Goal: Obtain resource: Obtain resource

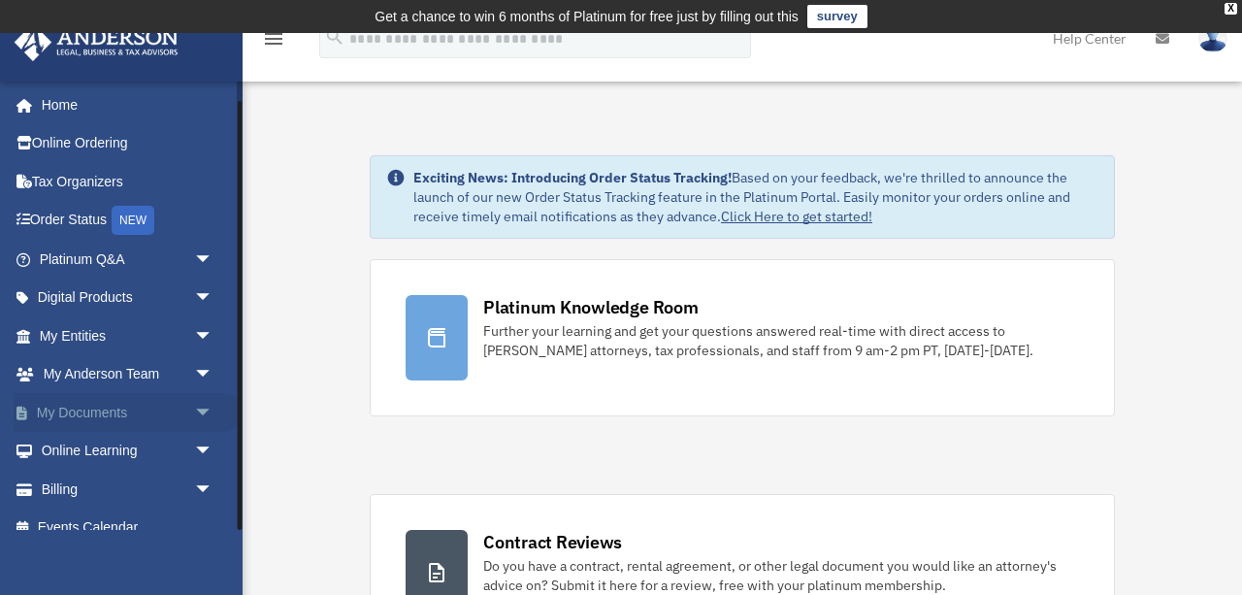
scroll to position [21, 0]
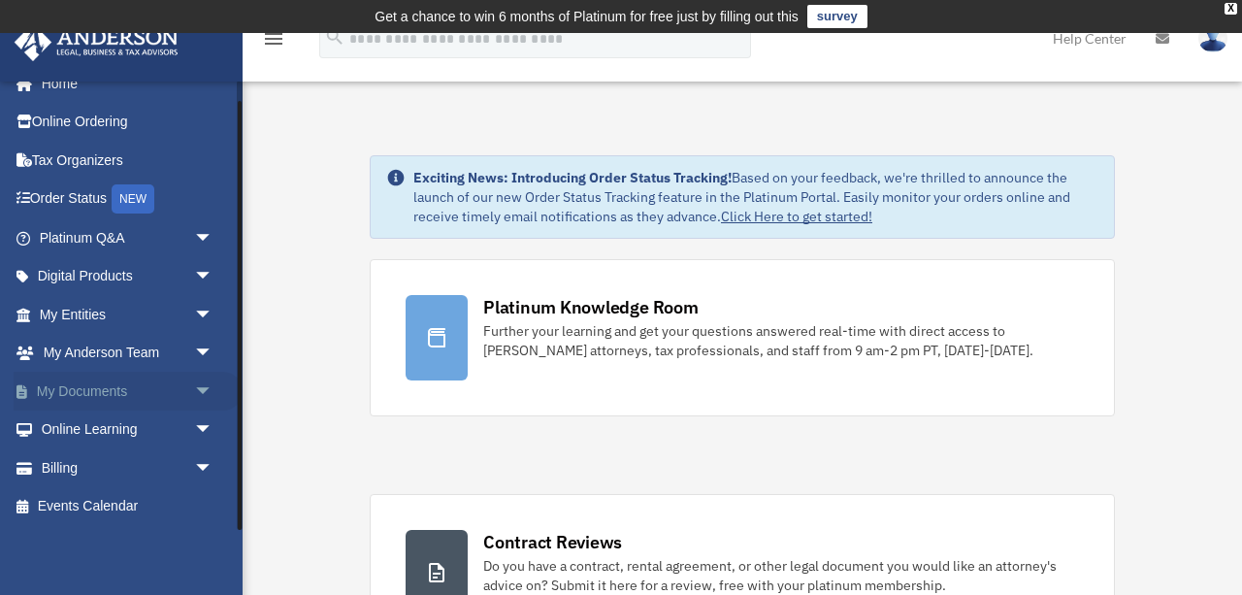
click at [203, 389] on span "arrow_drop_down" at bounding box center [213, 392] width 39 height 40
click at [85, 431] on link "Box" at bounding box center [134, 430] width 215 height 39
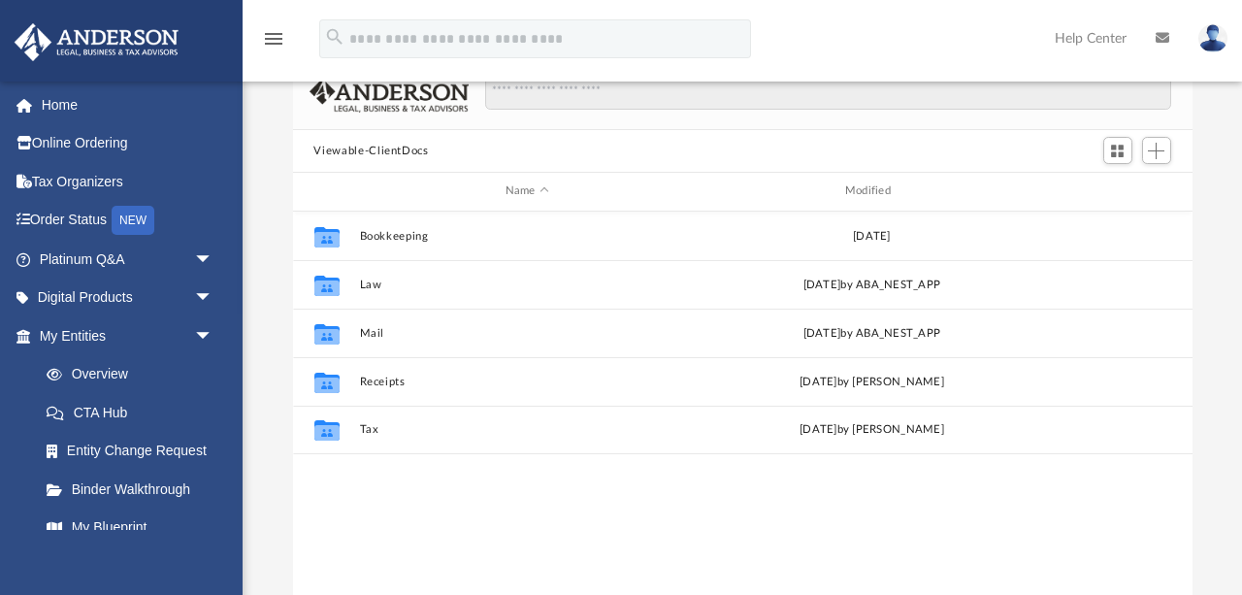
scroll to position [202, 0]
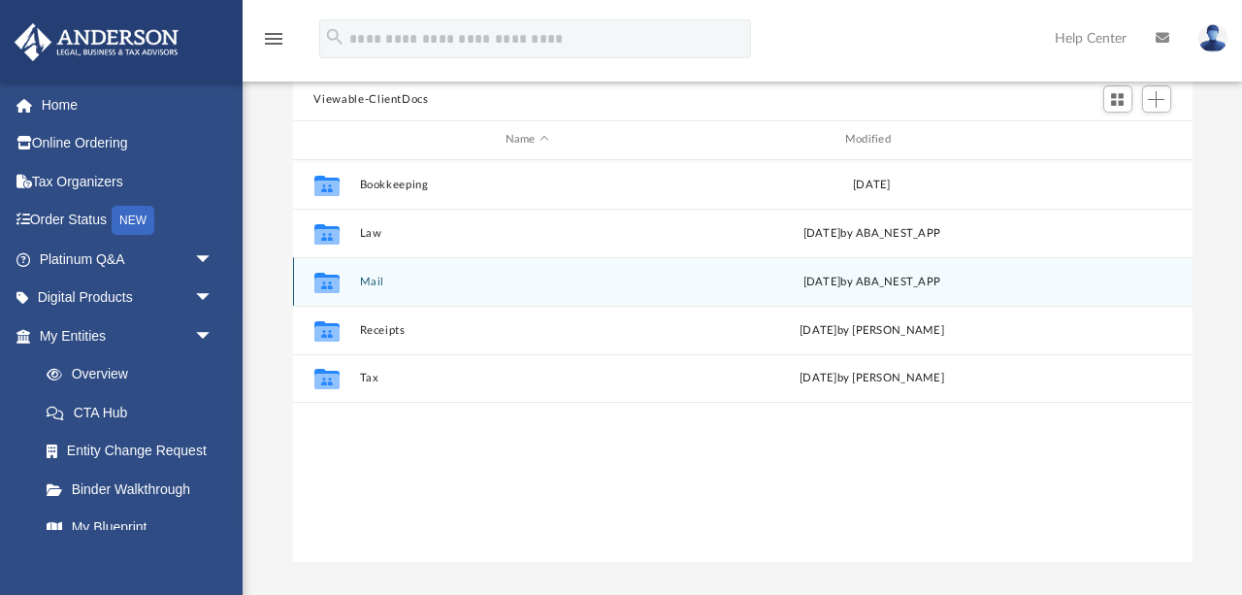
click at [327, 281] on icon "grid" at bounding box center [326, 285] width 25 height 16
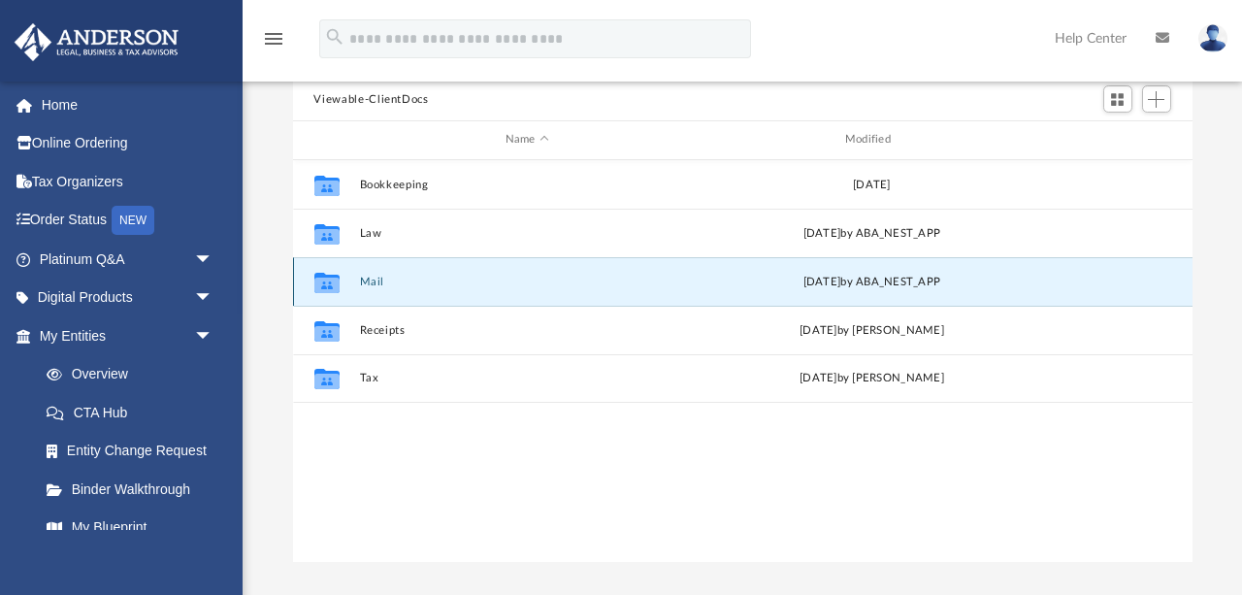
click at [367, 278] on button "Mail" at bounding box center [527, 282] width 336 height 13
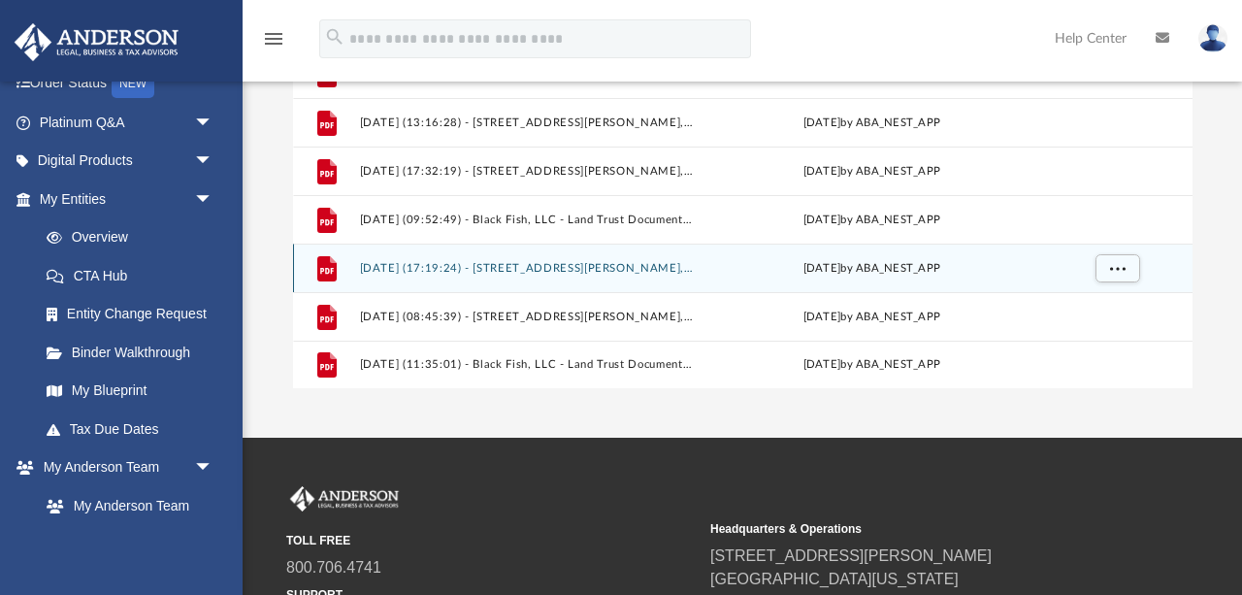
scroll to position [391, 0]
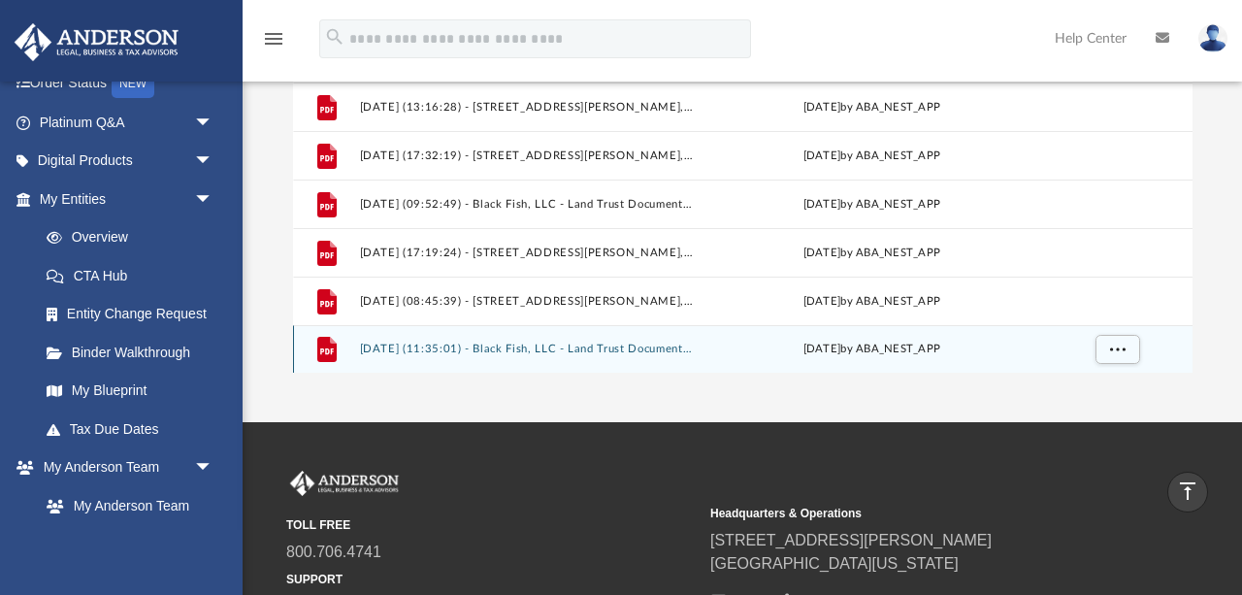
click at [493, 350] on button "[DATE] (11:35:01) - Black Fish, LLC - Land Trust Documents from Marion County T…" at bounding box center [527, 349] width 336 height 13
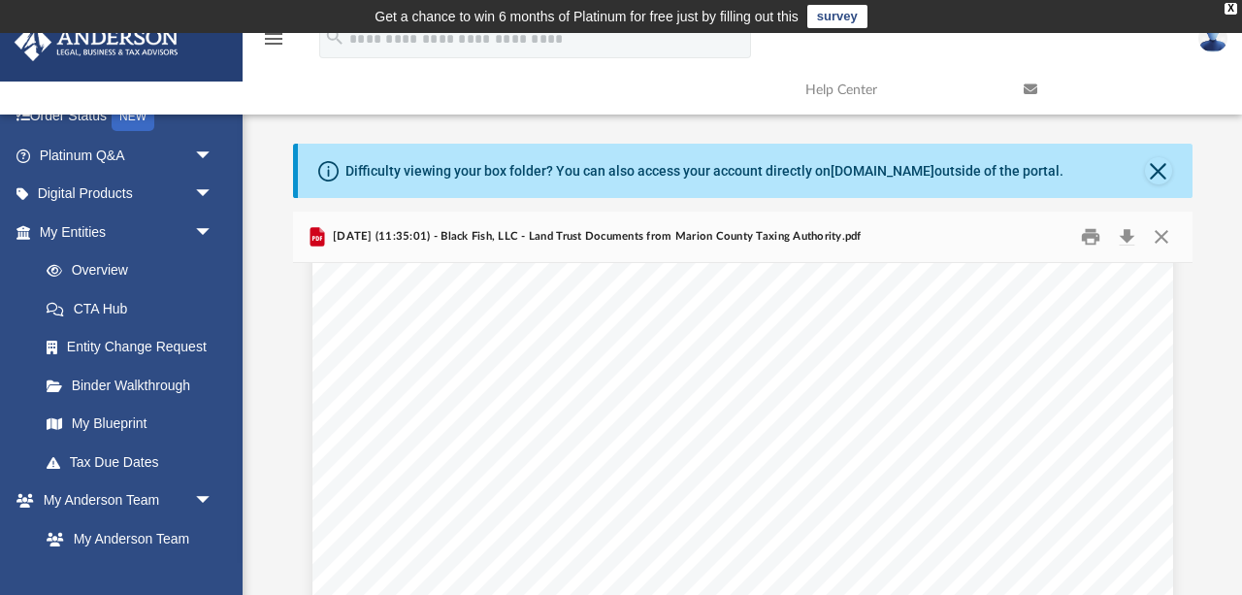
scroll to position [159, 0]
drag, startPoint x: 487, startPoint y: 305, endPoint x: 433, endPoint y: 299, distance: 54.7
click at [1160, 235] on button "Close" at bounding box center [1161, 237] width 35 height 30
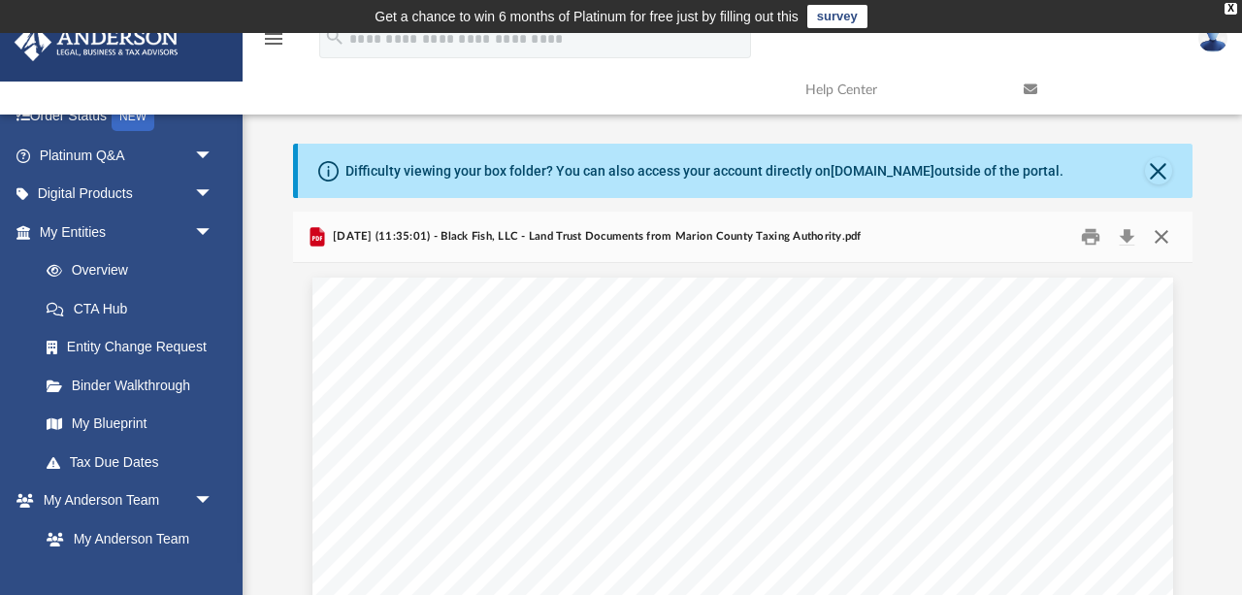
scroll to position [442, 0]
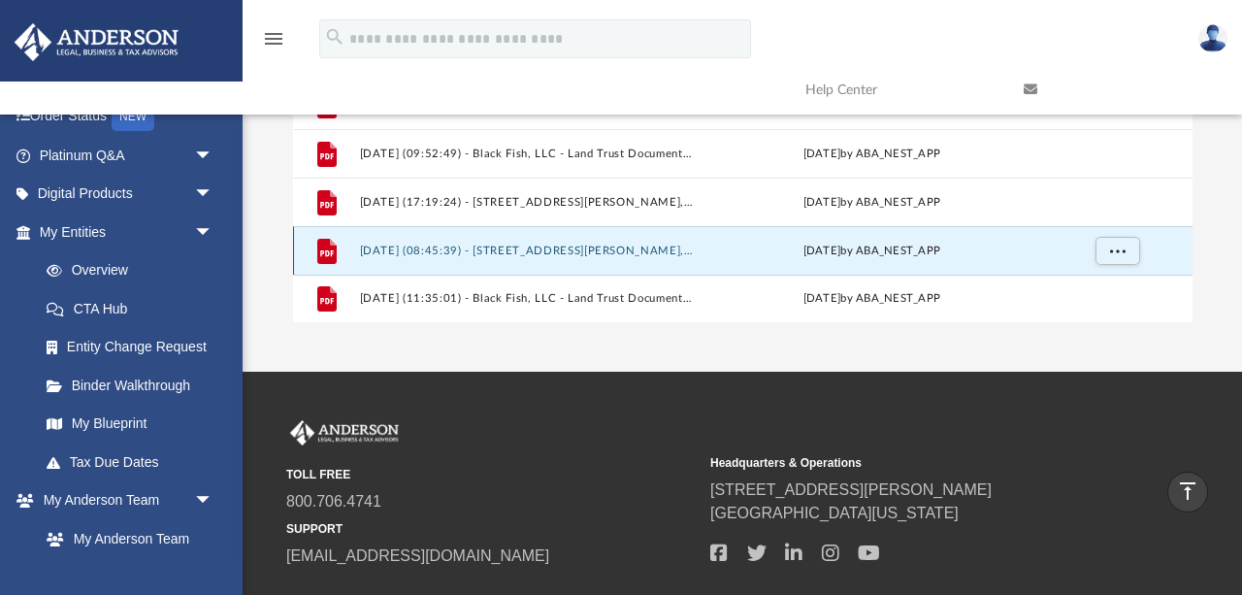
click at [590, 249] on button "[DATE] (08:45:39) - [STREET_ADDRESS][PERSON_NAME], LLC - Land Trust Documents.p…" at bounding box center [527, 251] width 336 height 13
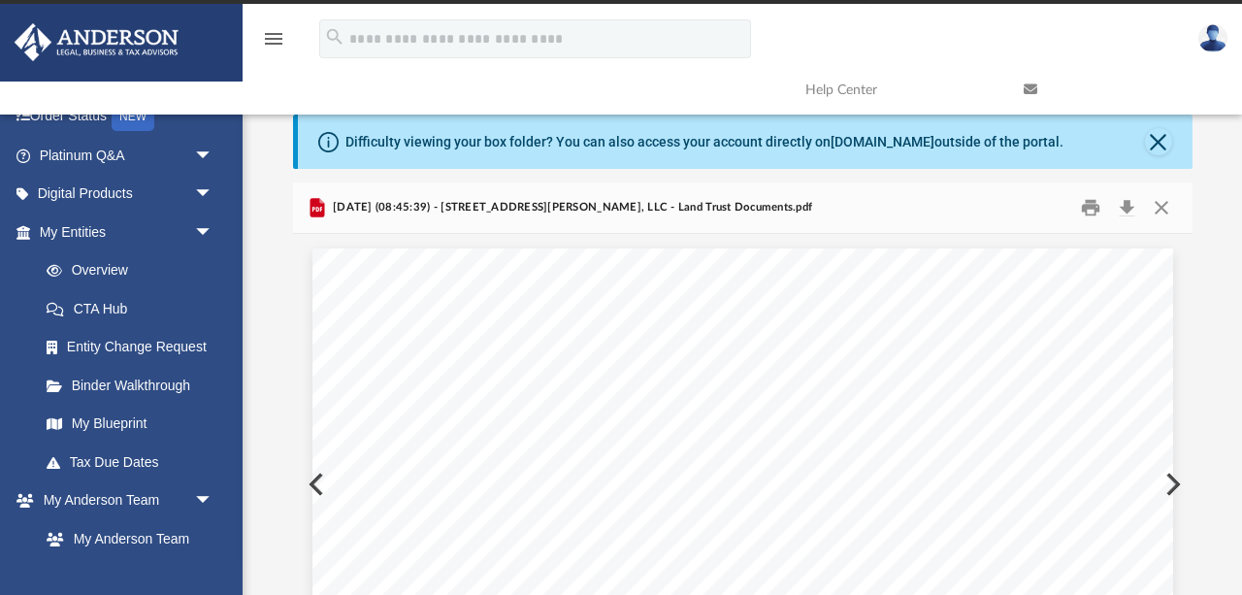
scroll to position [0, 0]
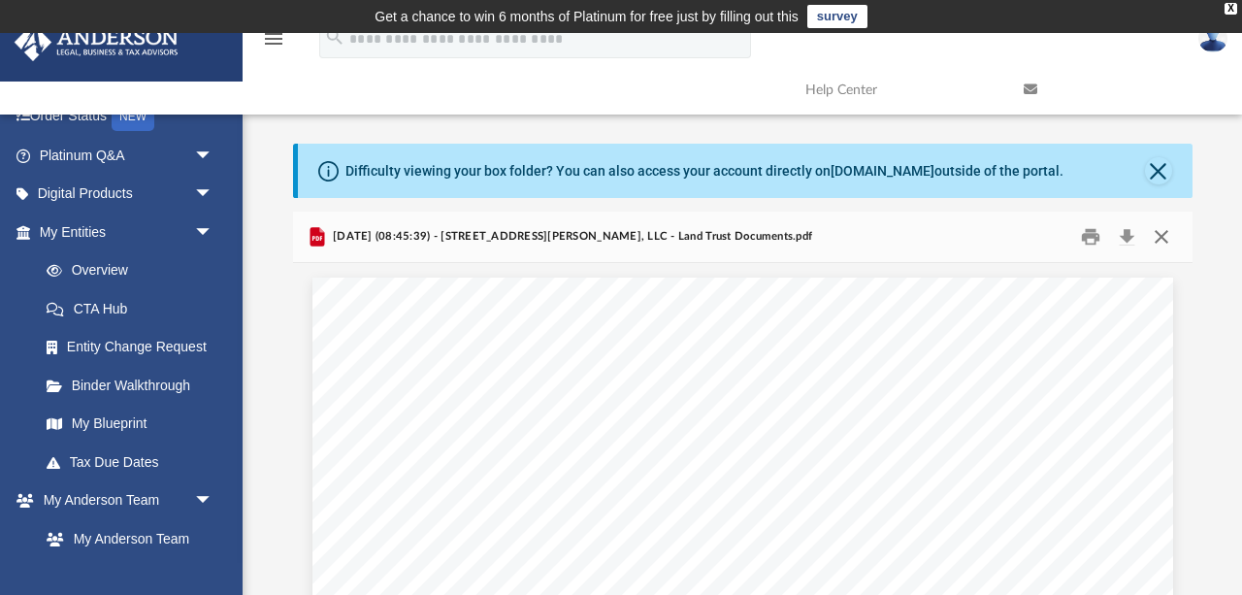
click at [1156, 232] on button "Close" at bounding box center [1161, 237] width 35 height 30
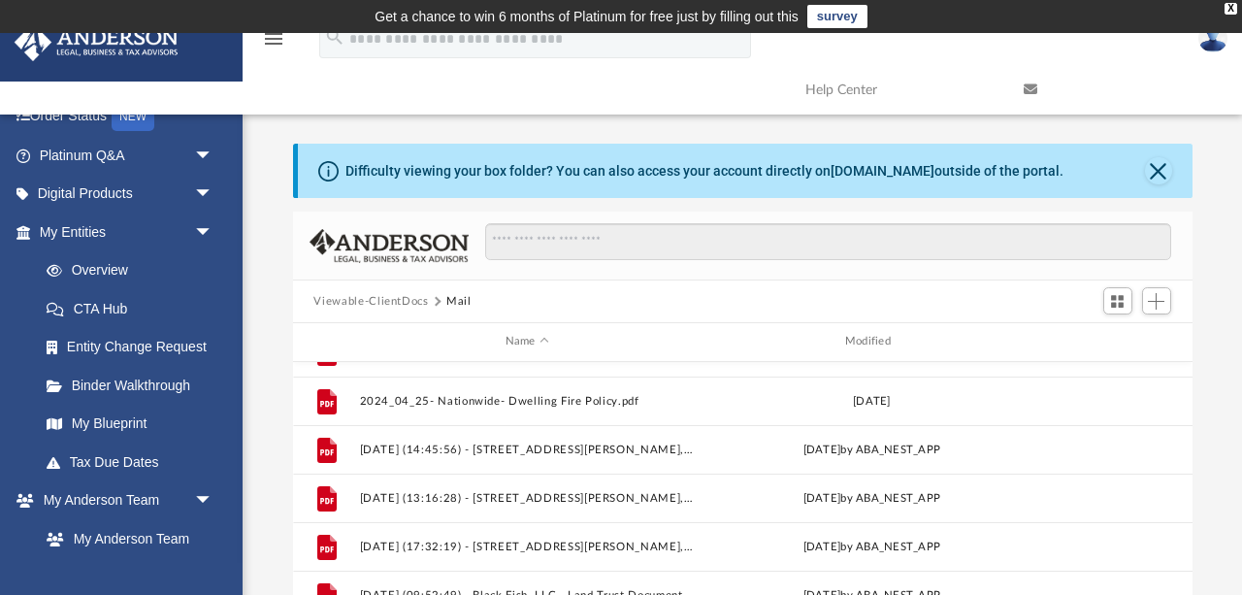
scroll to position [393, 0]
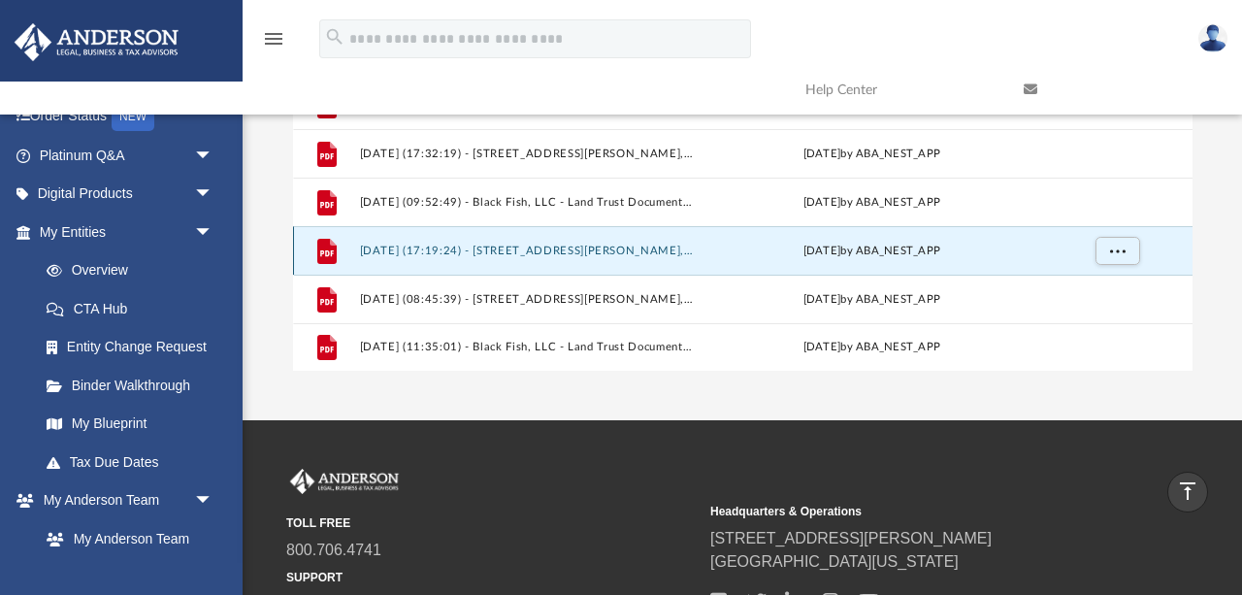
click at [612, 245] on button "[DATE] (17:19:24) - [STREET_ADDRESS][PERSON_NAME], LLC - Land Trust Documents f…" at bounding box center [527, 251] width 336 height 13
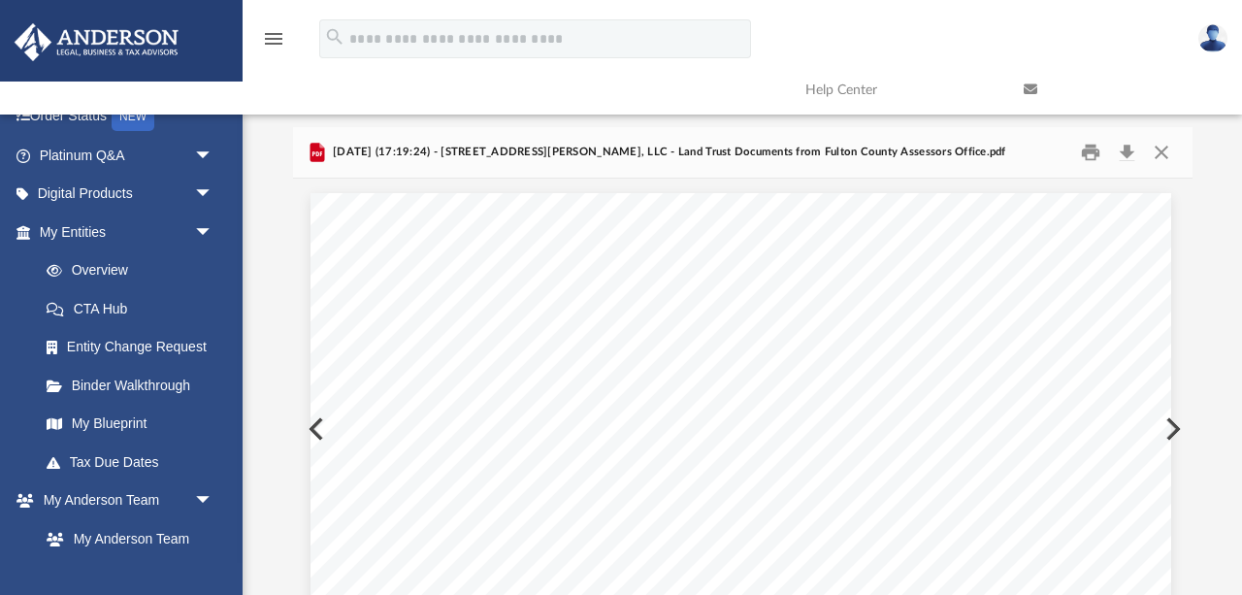
scroll to position [83, 0]
click at [1158, 153] on button "Close" at bounding box center [1161, 154] width 35 height 30
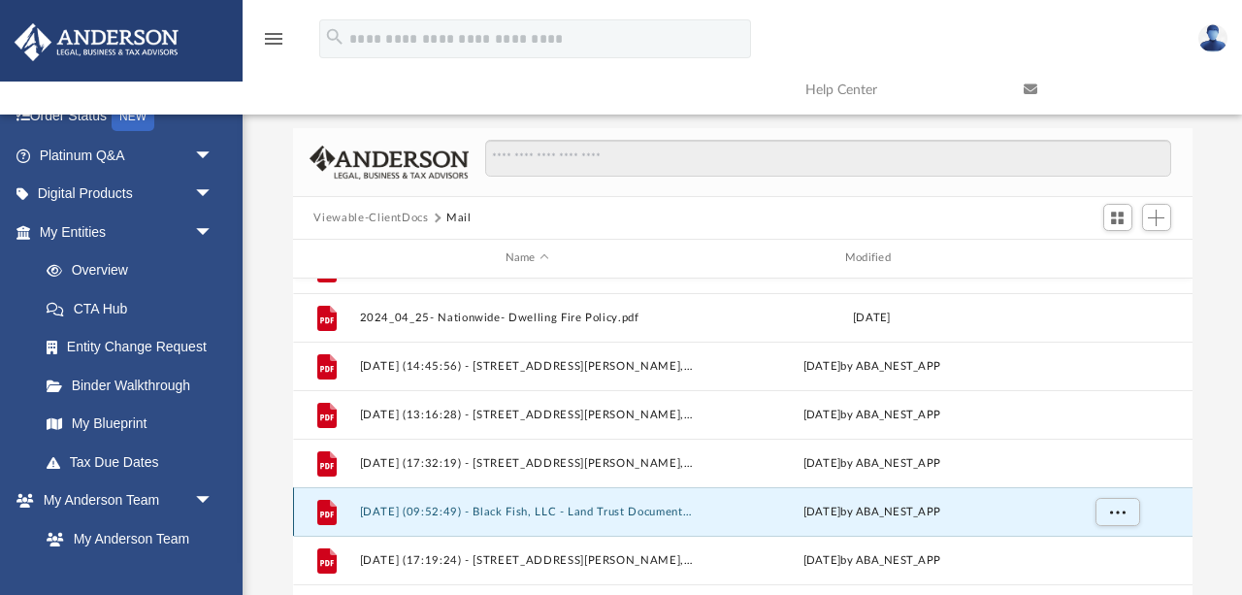
click at [571, 512] on button "[DATE] (09:52:49) - Black Fish, LLC - Land Trust Documents.pdf" at bounding box center [527, 512] width 336 height 13
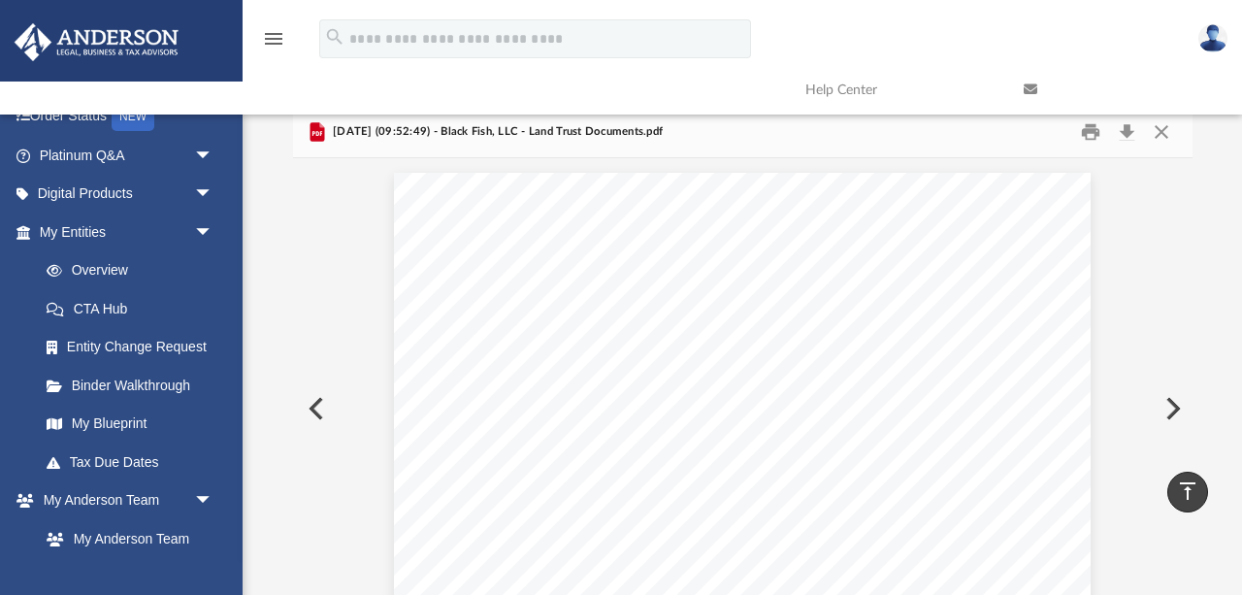
scroll to position [0, 0]
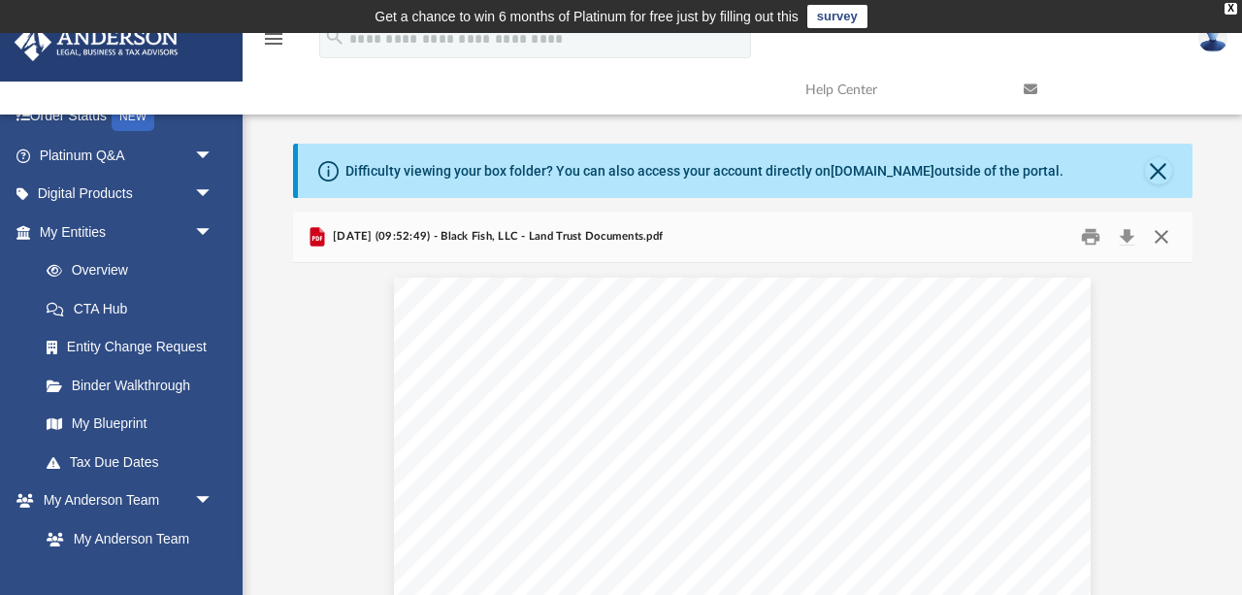
click at [1160, 238] on button "Close" at bounding box center [1161, 237] width 35 height 30
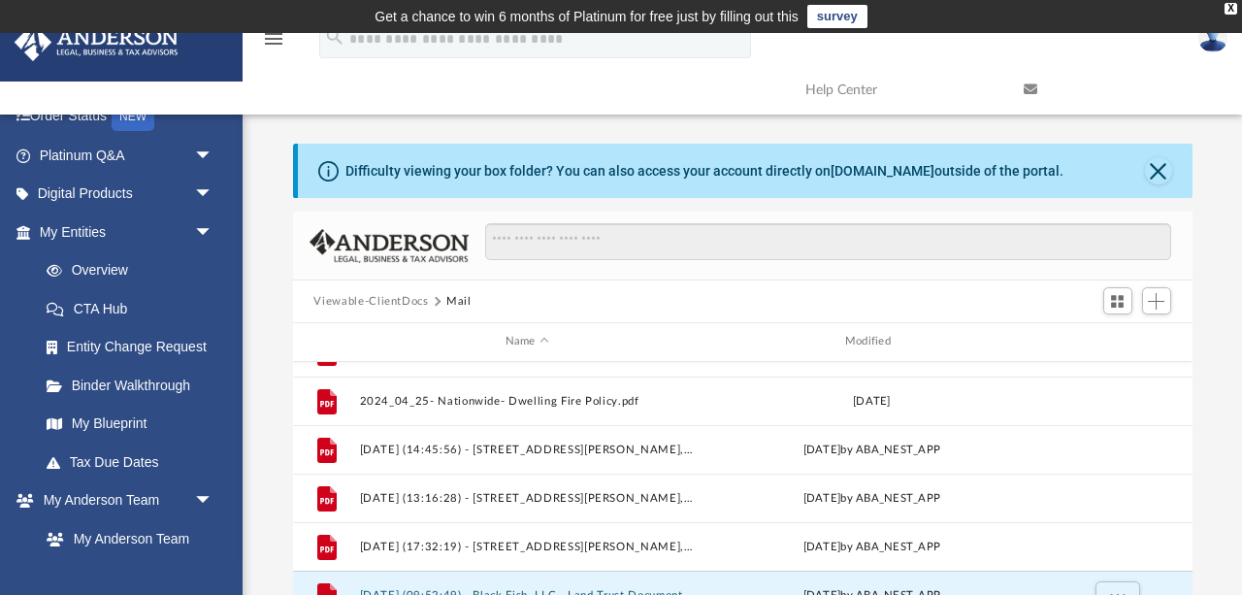
scroll to position [23, 0]
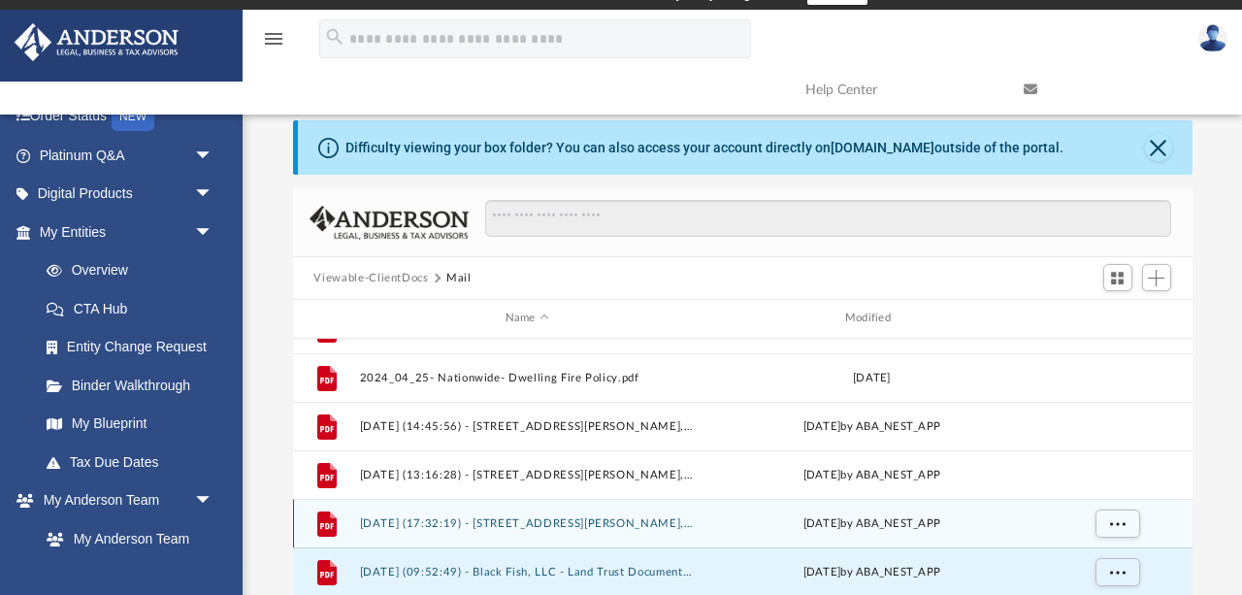
click at [555, 527] on button "[DATE] (17:32:19) - [STREET_ADDRESS][PERSON_NAME], LLC - Mail from [PERSON_NAME…" at bounding box center [527, 523] width 336 height 13
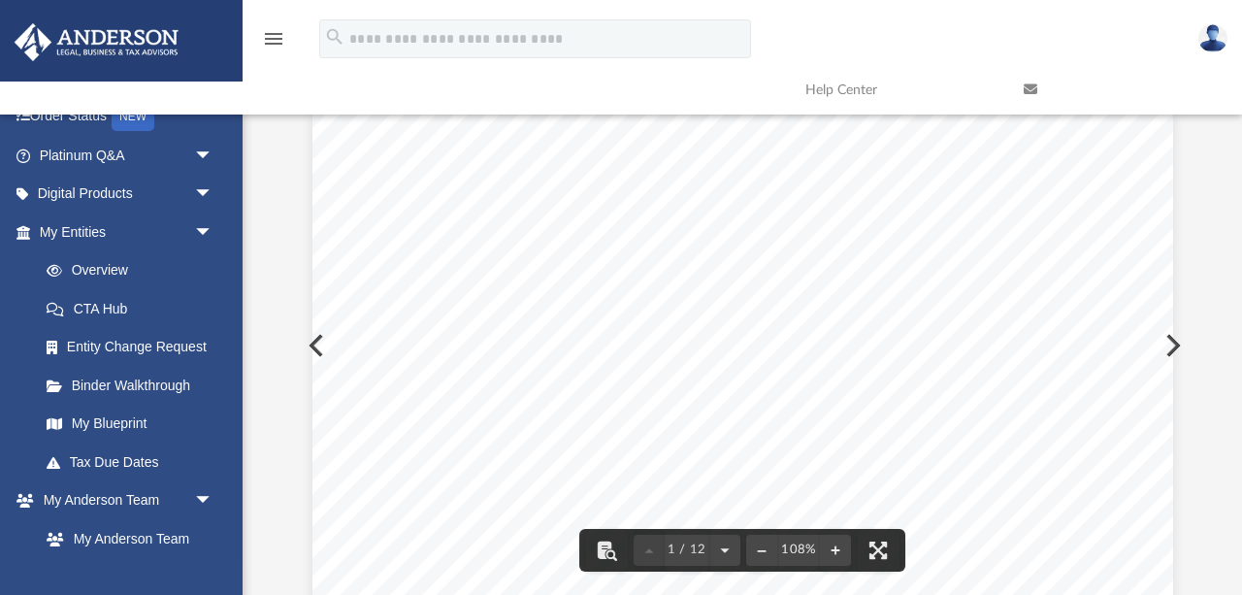
scroll to position [0, 0]
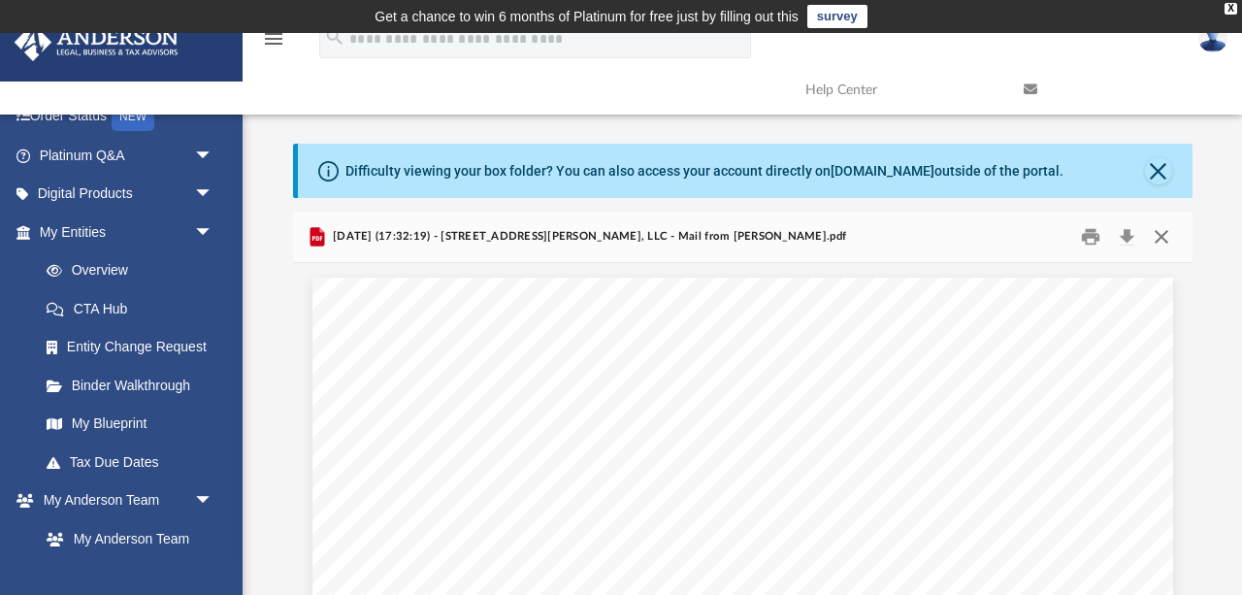
click at [1159, 239] on button "Close" at bounding box center [1161, 237] width 35 height 30
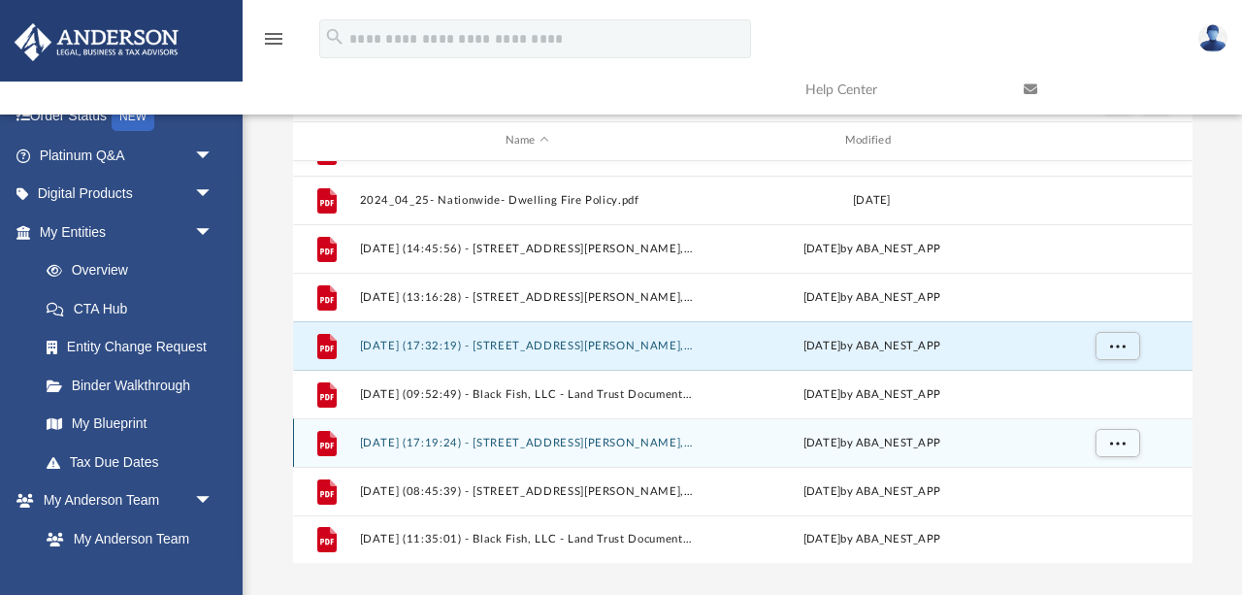
scroll to position [202, 0]
click at [569, 445] on button "[DATE] (17:19:24) - [STREET_ADDRESS][PERSON_NAME], LLC - Land Trust Documents f…" at bounding box center [527, 442] width 336 height 13
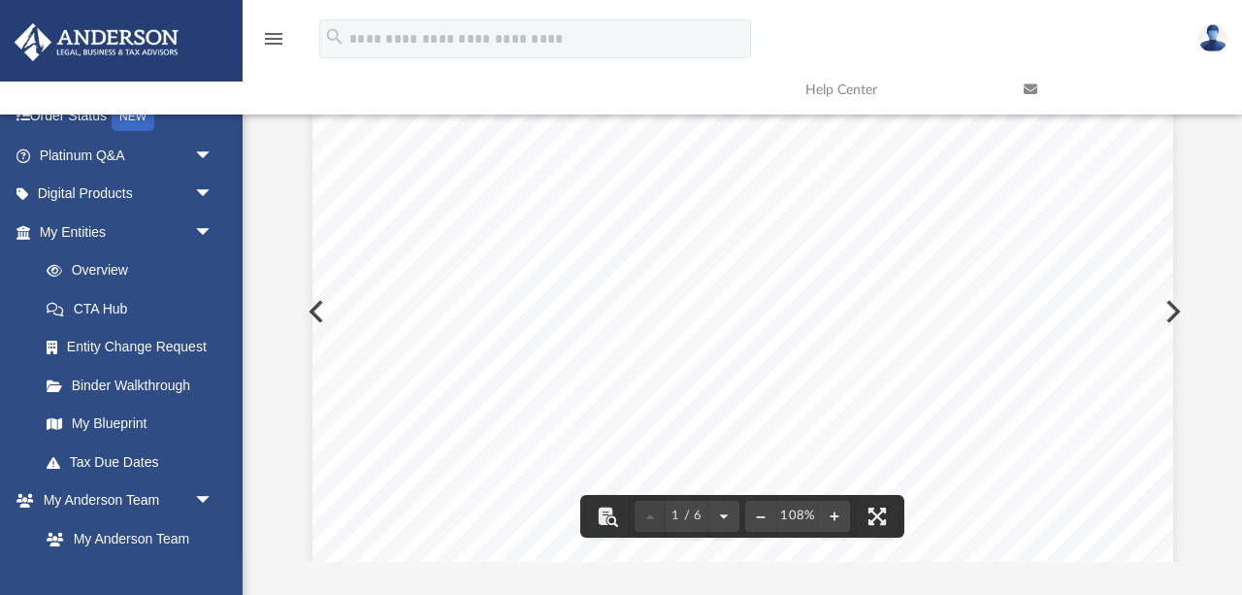
scroll to position [0, 0]
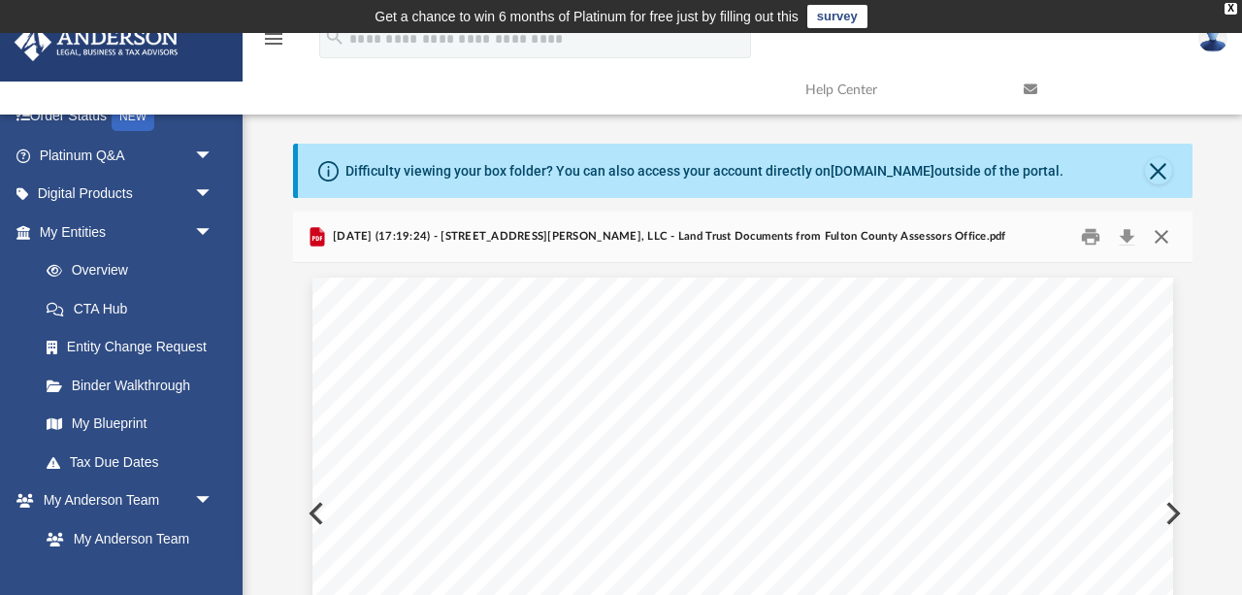
click at [1160, 242] on button "Close" at bounding box center [1161, 237] width 35 height 30
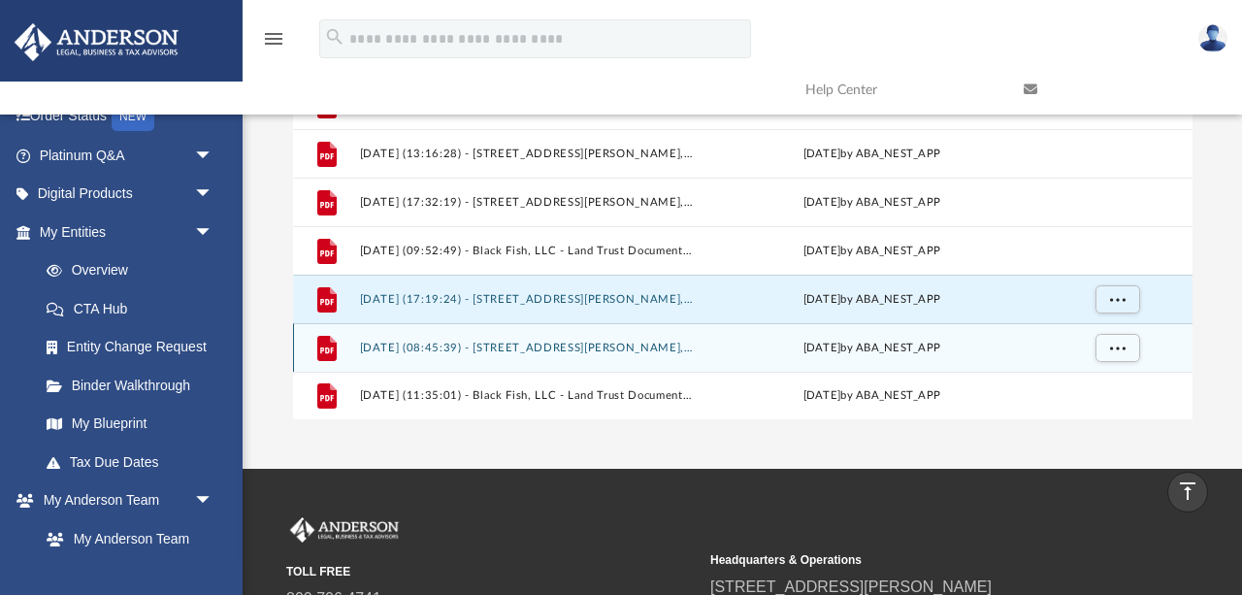
click at [631, 347] on button "[DATE] (08:45:39) - [STREET_ADDRESS][PERSON_NAME], LLC - Land Trust Documents.p…" at bounding box center [527, 348] width 336 height 13
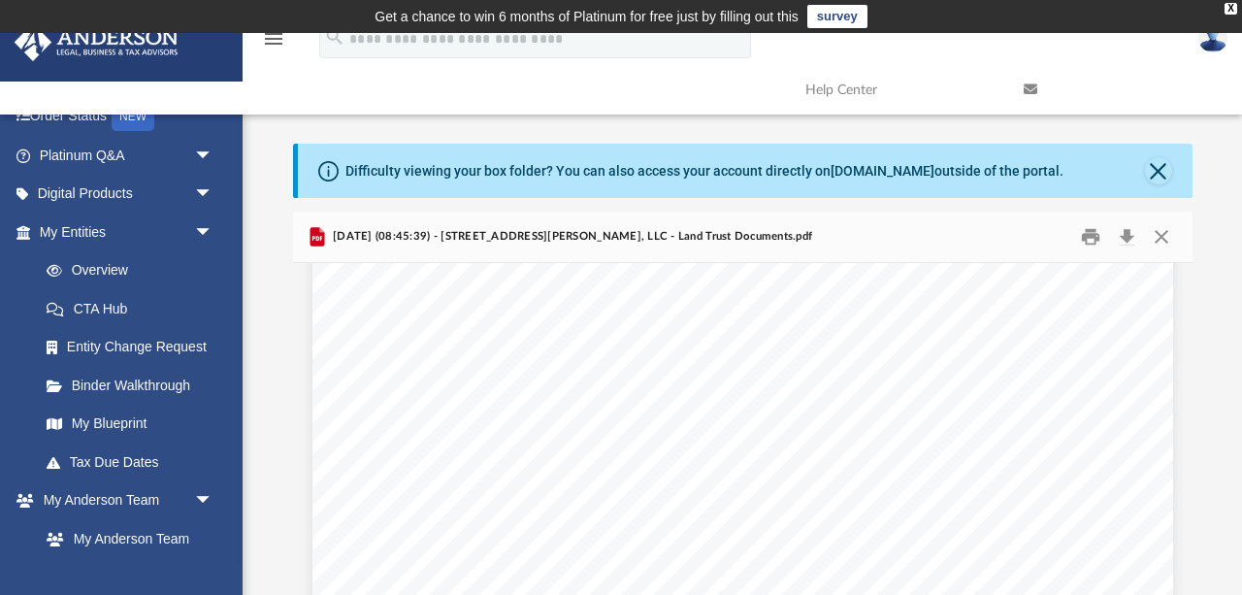
scroll to position [0, 0]
click at [1150, 238] on button "Close" at bounding box center [1161, 237] width 35 height 30
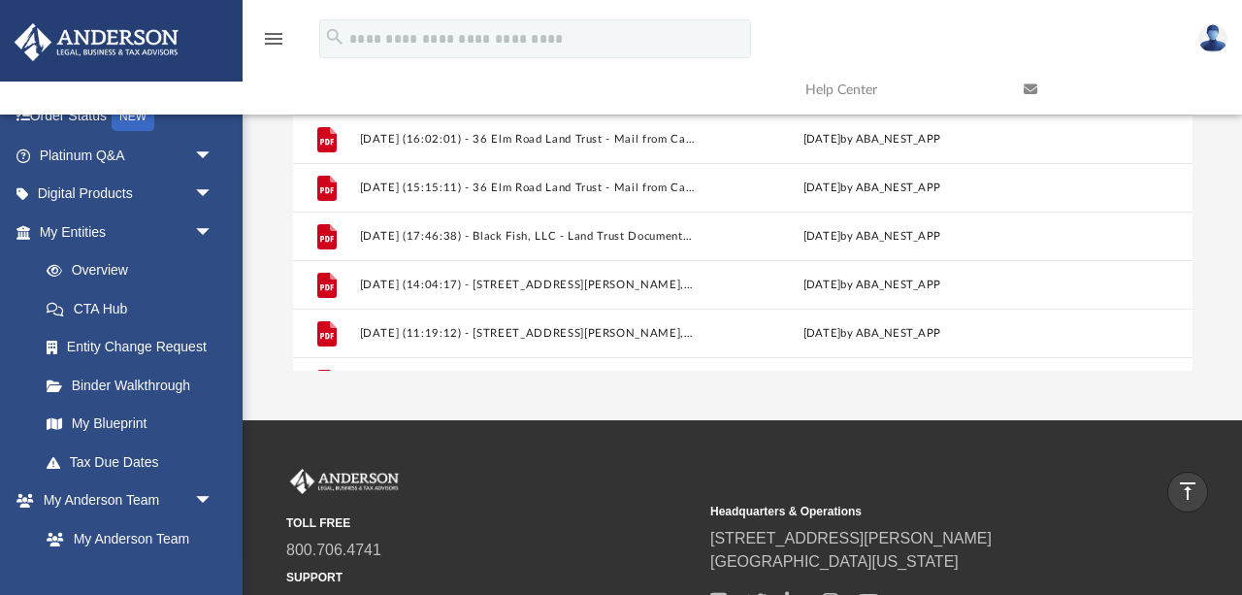
click at [1207, 38] on img at bounding box center [1213, 38] width 29 height 28
